Goal: Task Accomplishment & Management: Use online tool/utility

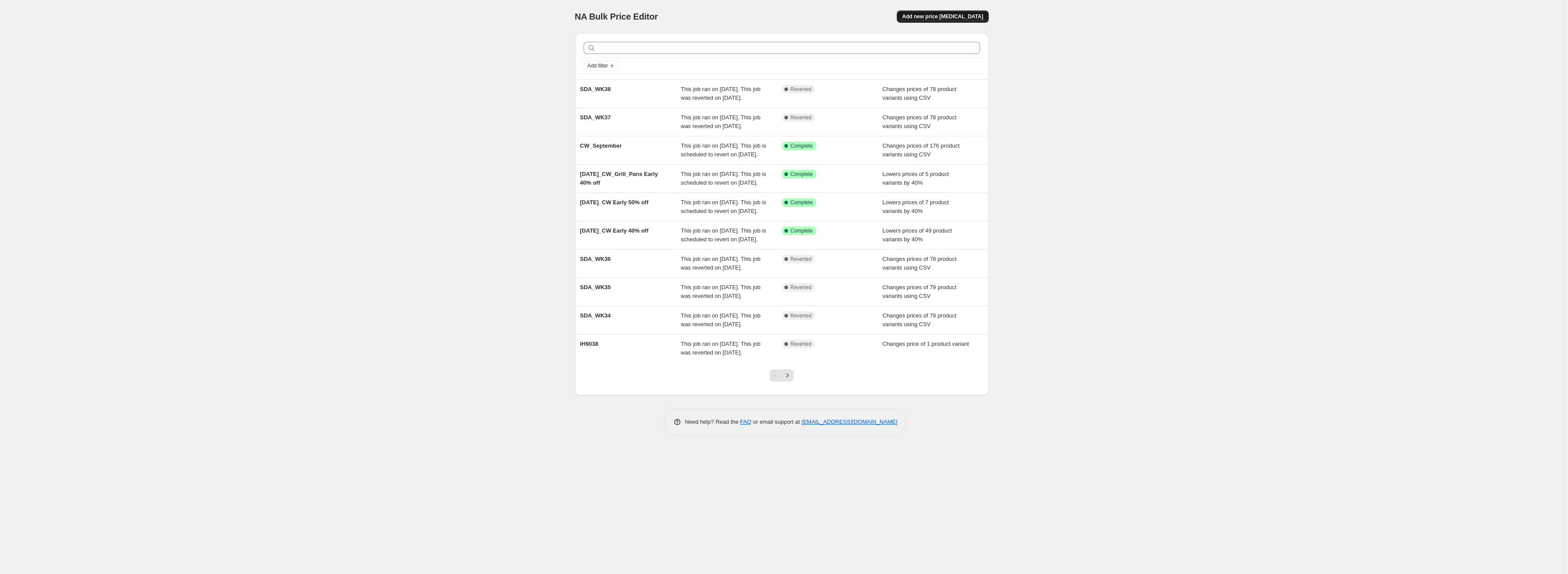
click at [944, 19] on span "Add new price [MEDICAL_DATA]" at bounding box center [942, 16] width 81 height 7
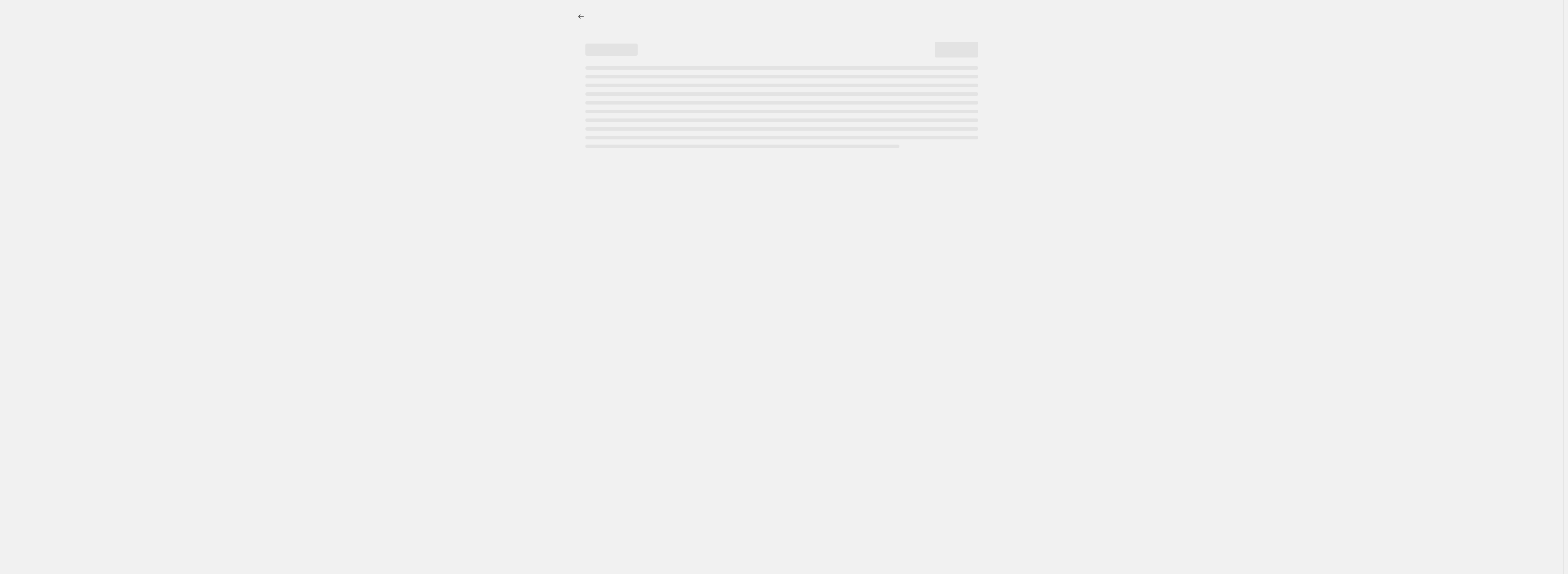
select select "percentage"
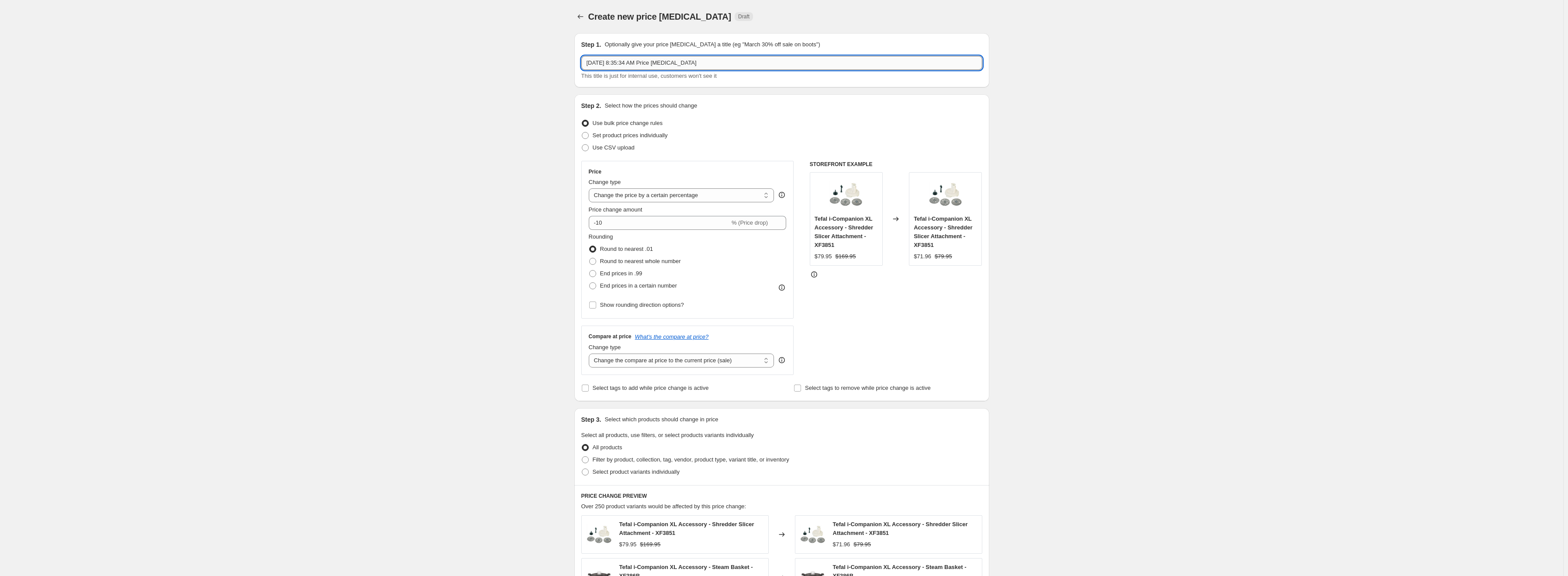
click at [649, 62] on input "[DATE] 8:35:34 AM Price [MEDICAL_DATA]" at bounding box center [781, 63] width 401 height 14
type input "SDA_Wk39"
click at [618, 149] on label "Use CSV upload" at bounding box center [607, 148] width 53 height 12
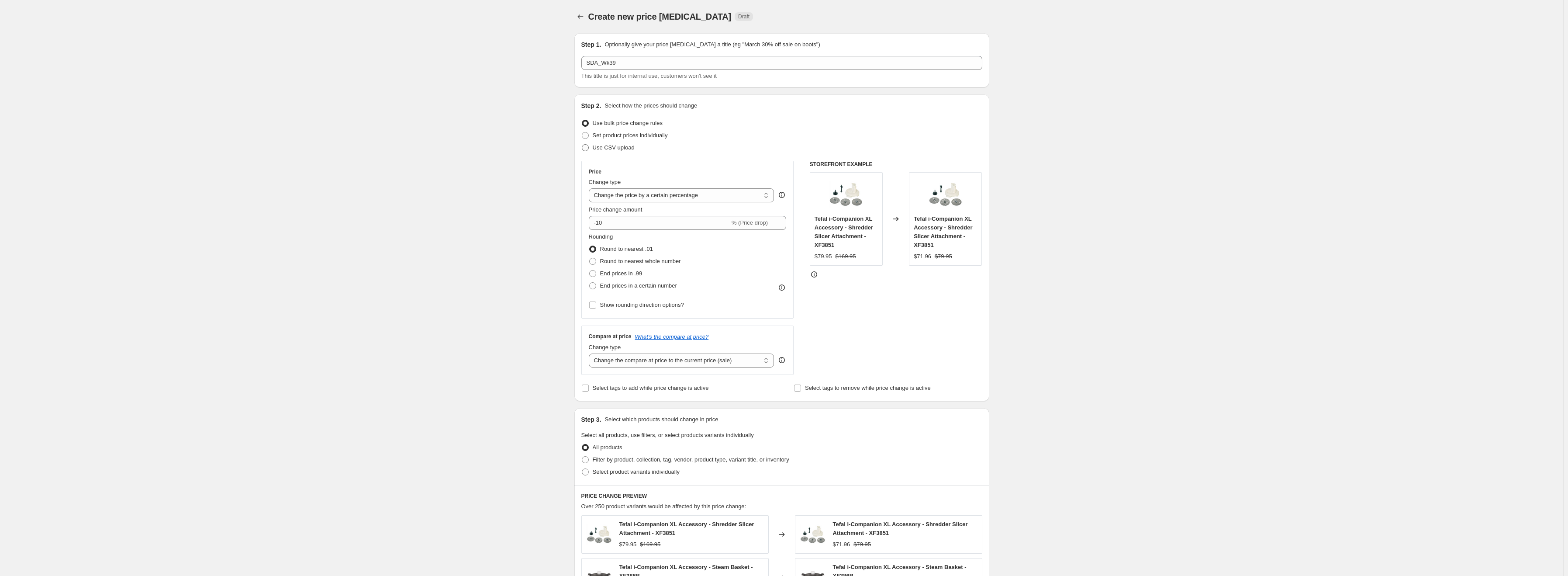
click at [615, 147] on span "Use CSV upload" at bounding box center [613, 147] width 42 height 7
click at [582, 145] on input "Use CSV upload" at bounding box center [582, 144] width 1 height 1
radio input "true"
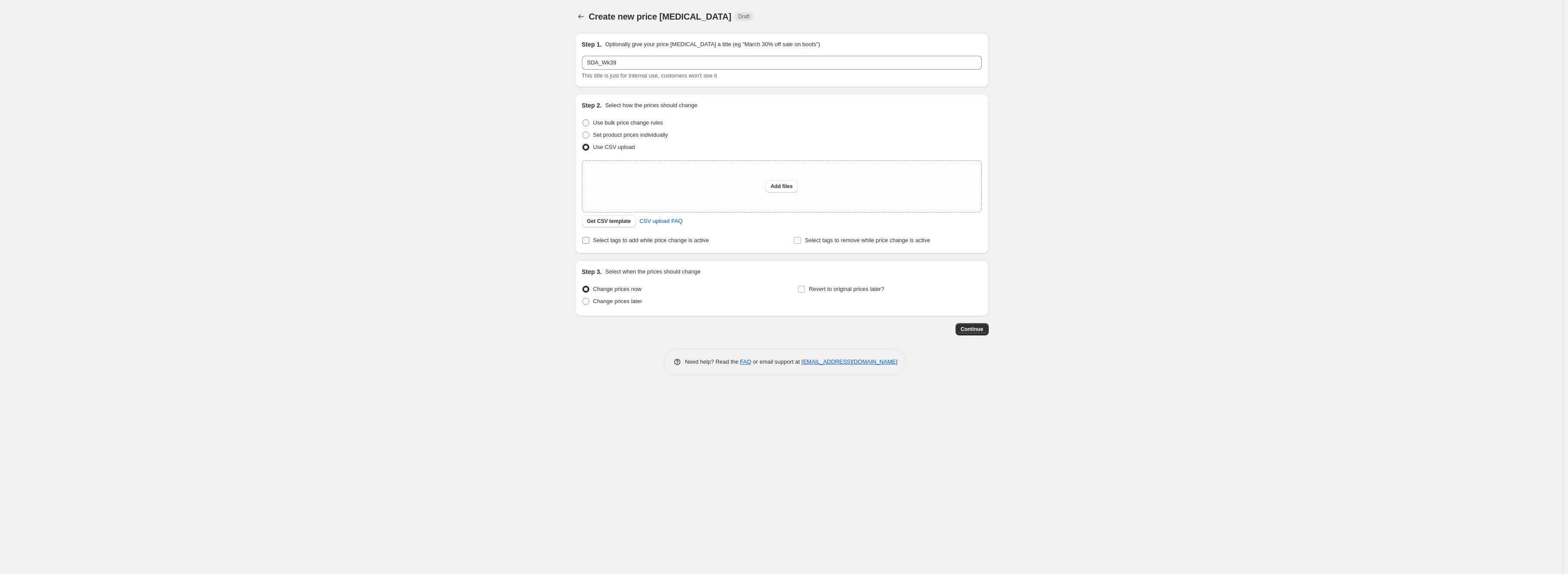
click at [611, 243] on span "Select tags to add while price change is active" at bounding box center [651, 240] width 116 height 7
click at [589, 243] on input "Select tags to add while price change is active" at bounding box center [586, 240] width 7 height 7
checkbox input "true"
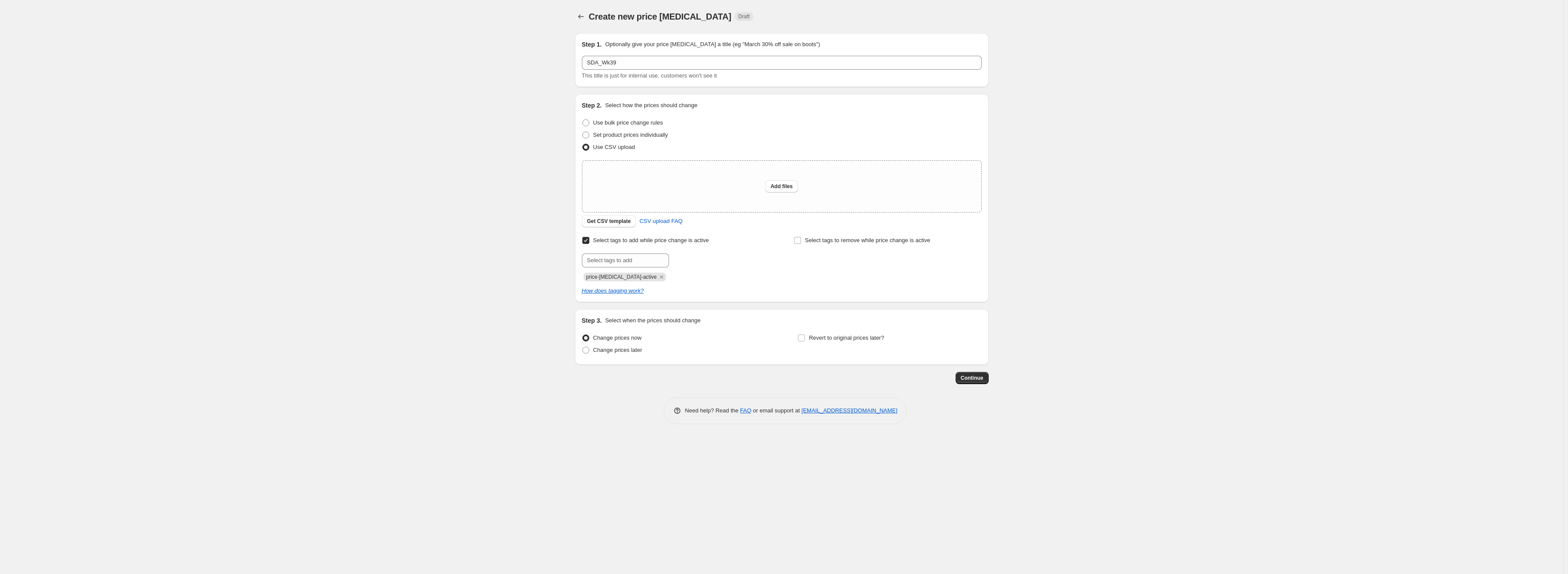
click at [620, 279] on span "price-[MEDICAL_DATA]-active" at bounding box center [621, 277] width 71 height 6
click at [620, 279] on span "price-[MEDICAL_DATA]-active" at bounding box center [621, 277] width 71 height 6
copy span "price-[MEDICAL_DATA]-active"
click at [860, 240] on span "Select tags to remove while price change is active" at bounding box center [867, 240] width 125 height 7
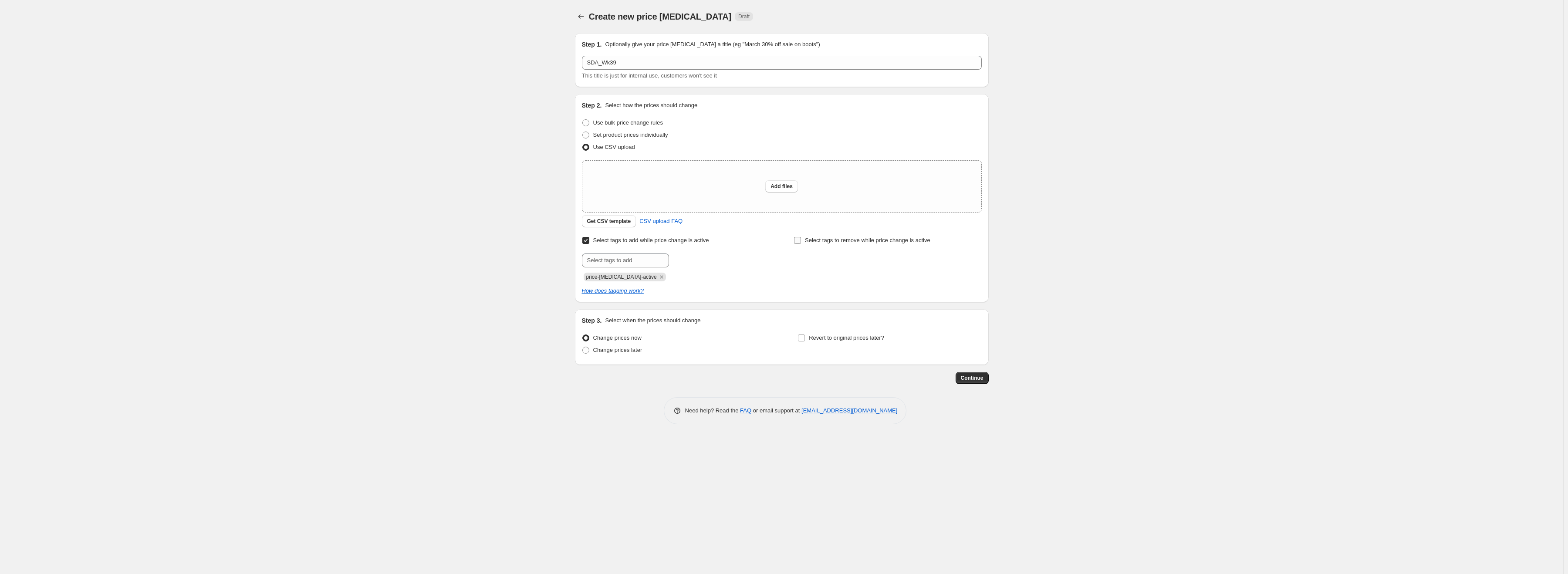
click at [801, 240] on input "Select tags to remove while price change is active" at bounding box center [797, 240] width 7 height 7
checkbox input "true"
click at [835, 262] on input "text" at bounding box center [837, 260] width 87 height 14
paste input "price-[MEDICAL_DATA]-active"
type input "price-[MEDICAL_DATA]-active"
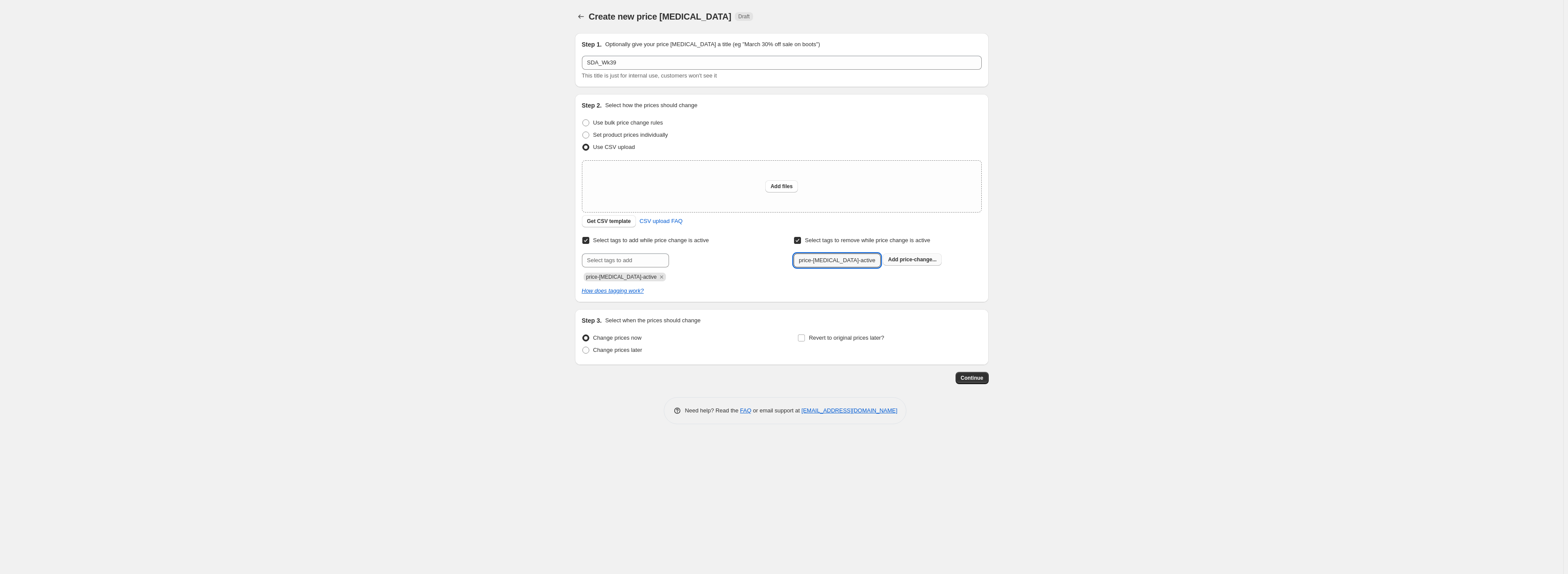
click at [898, 258] on span "Add price-change..." at bounding box center [912, 259] width 48 height 7
click at [621, 351] on span "Change prices later" at bounding box center [618, 350] width 49 height 7
click at [583, 347] on input "Change prices later" at bounding box center [583, 347] width 1 height 1
radio input "true"
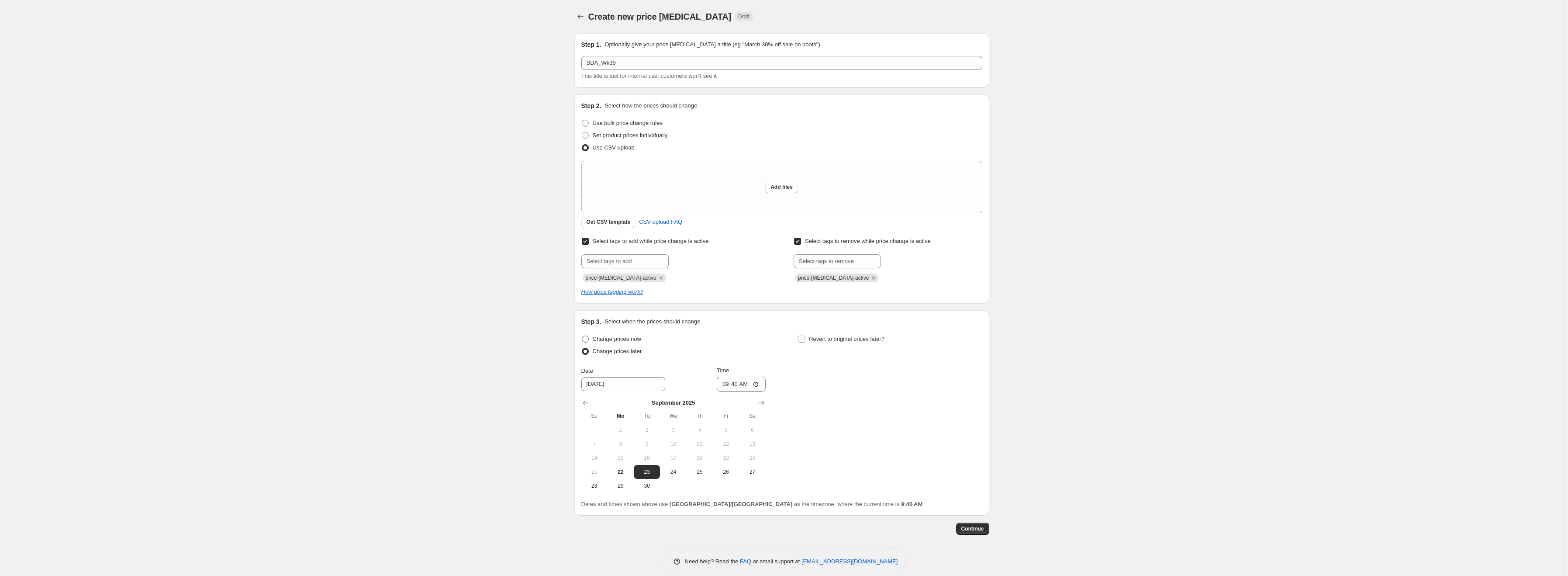
drag, startPoint x: 604, startPoint y: 334, endPoint x: 624, endPoint y: 341, distance: 21.2
click at [605, 334] on label "Change prices now" at bounding box center [611, 339] width 60 height 12
click at [582, 336] on input "Change prices now" at bounding box center [582, 336] width 1 height 1
radio input "true"
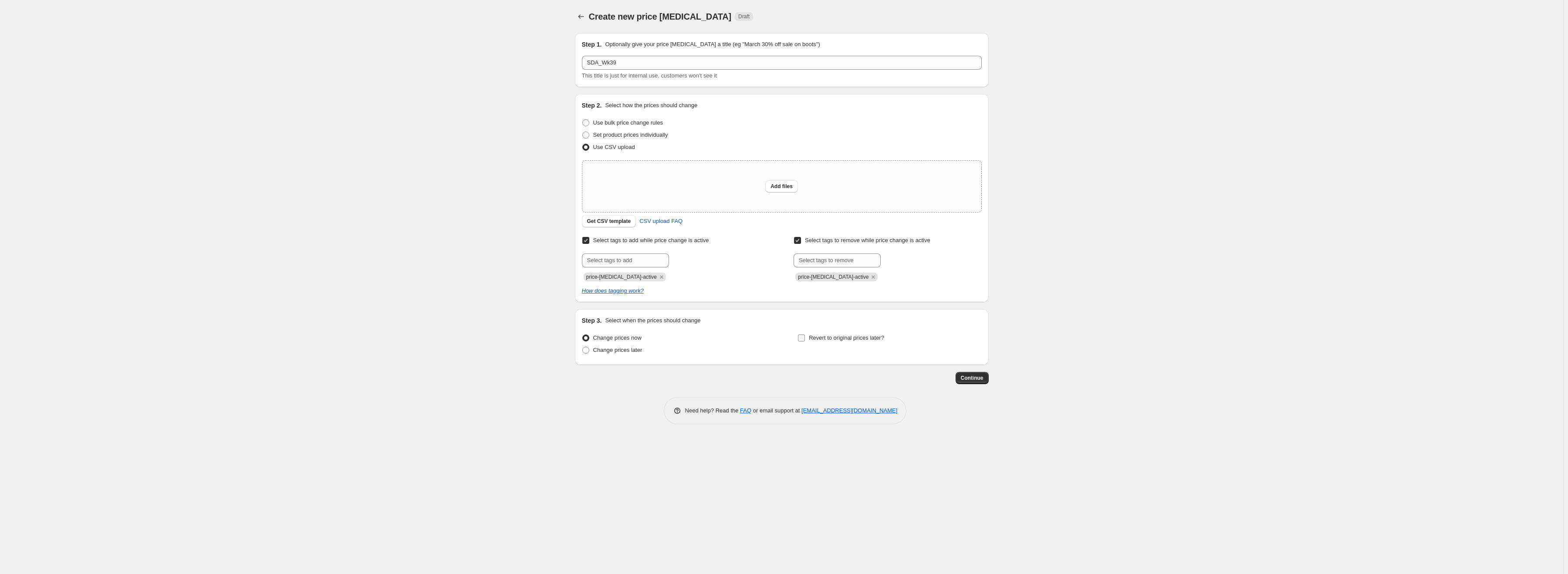
click at [870, 338] on span "Revert to original prices later?" at bounding box center [847, 338] width 75 height 7
click at [805, 338] on input "Revert to original prices later?" at bounding box center [801, 338] width 7 height 7
checkbox input "true"
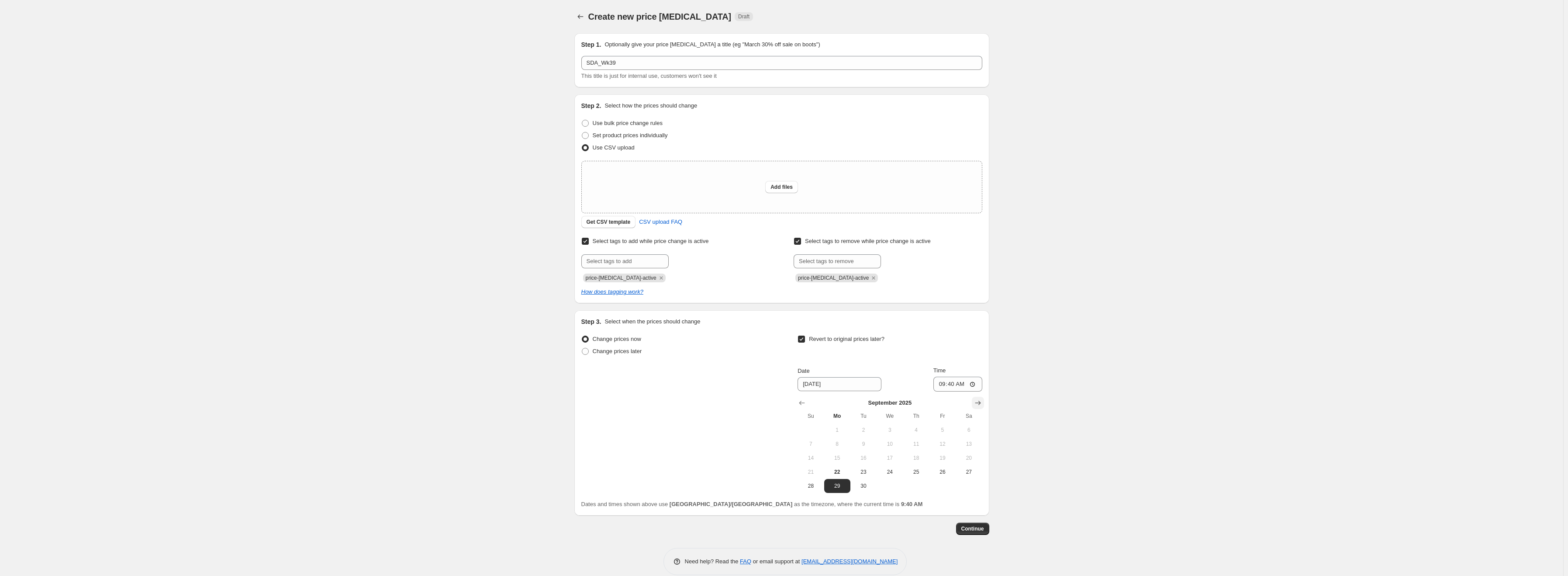
click at [979, 402] on icon "Show next month, October 2025" at bounding box center [978, 403] width 9 height 9
click at [808, 447] on span "5" at bounding box center [810, 443] width 19 height 7
type input "[DATE]"
click at [808, 404] on button "Show previous month, September 2025" at bounding box center [802, 403] width 12 height 12
click at [839, 490] on button "29" at bounding box center [837, 486] width 26 height 14
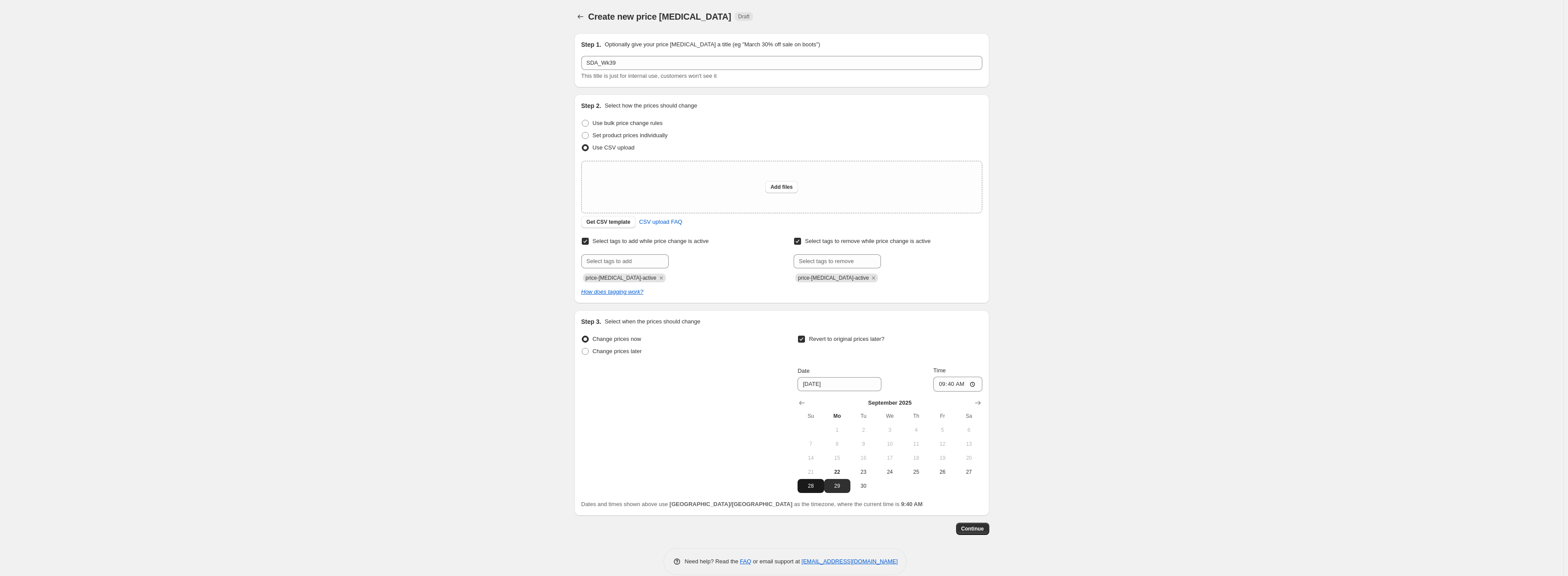
click at [817, 487] on span "28" at bounding box center [810, 486] width 19 height 7
type input "[DATE]"
click at [941, 382] on input "09:40" at bounding box center [958, 384] width 49 height 15
type input "23:59"
click at [652, 22] on div "Create new price [MEDICAL_DATA] Draft" at bounding box center [728, 16] width 280 height 12
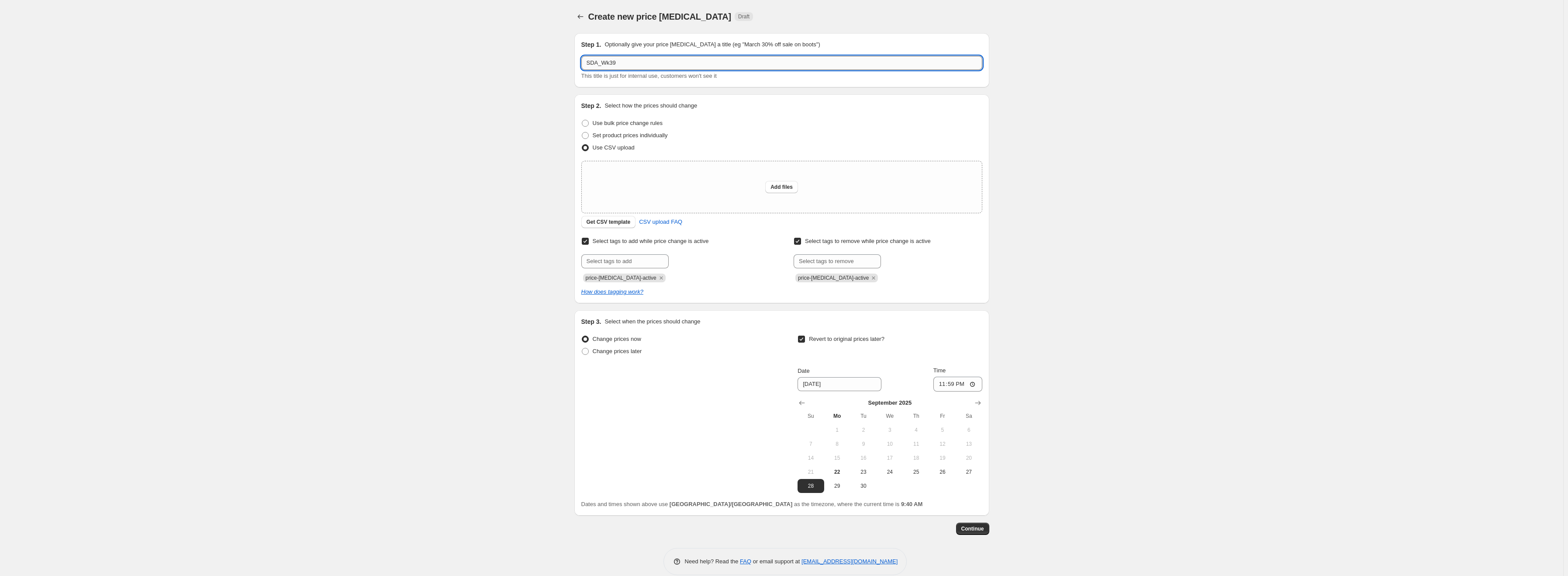
click at [634, 64] on input "SDA_Wk39" at bounding box center [781, 63] width 401 height 14
click at [609, 57] on input "SDA_Wk39" at bounding box center [781, 63] width 401 height 14
type input "SDA_WK39"
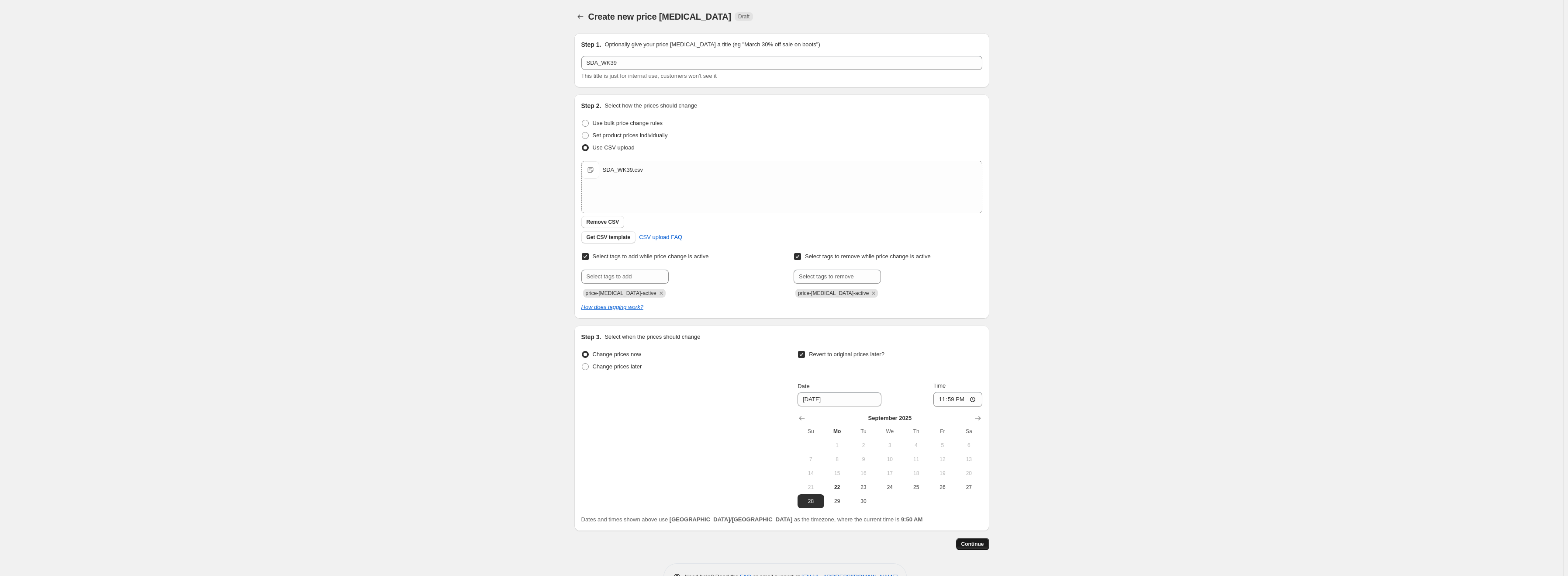
click at [976, 541] on span "Continue" at bounding box center [972, 544] width 23 height 7
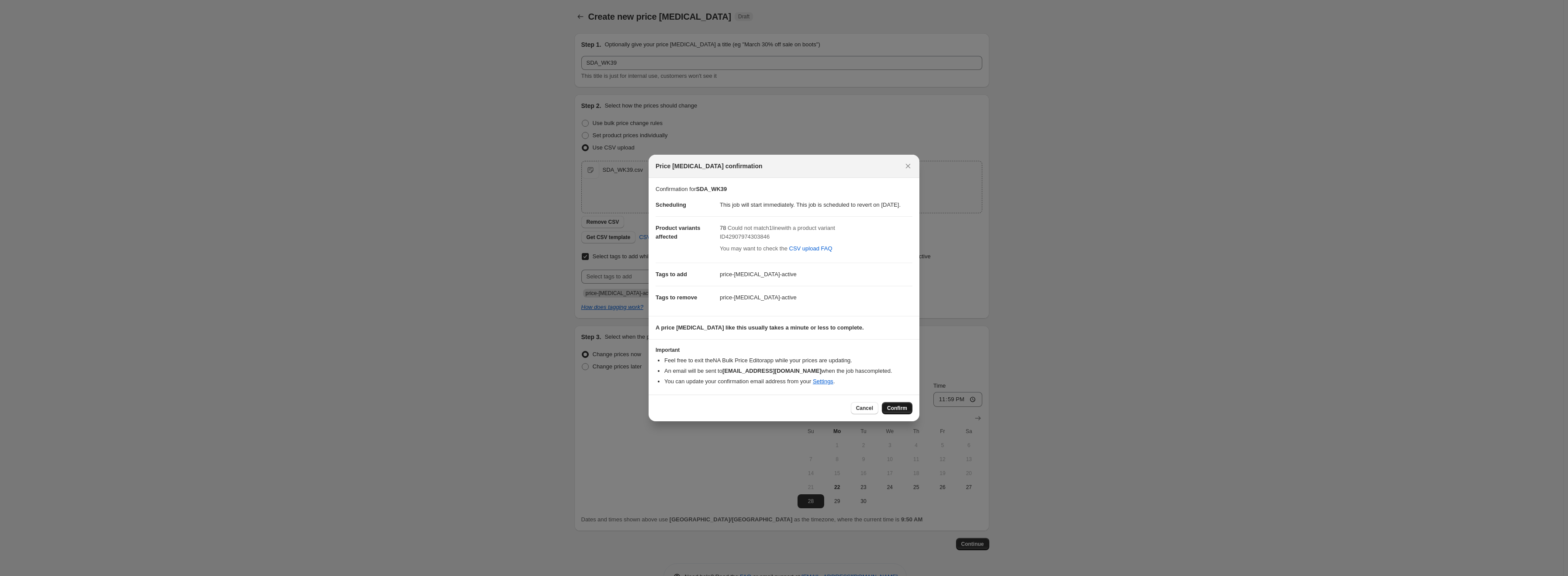
click at [900, 412] on span "Confirm" at bounding box center [897, 408] width 20 height 7
